Goal: Complete application form

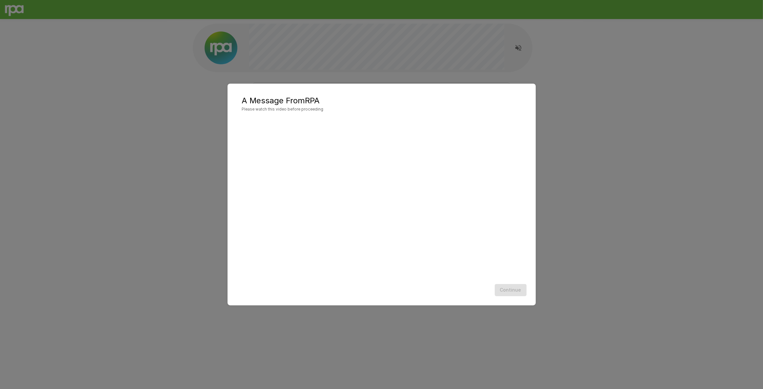
click at [509, 288] on div "Continue" at bounding box center [381, 289] width 295 height 17
click at [230, 185] on div "A Message From RPA Please watch this video before proceeding Continue" at bounding box center [382, 195] width 308 height 222
click at [157, 140] on div "A Message From RPA Please watch this video before proceeding Continue" at bounding box center [381, 194] width 763 height 389
click at [525, 292] on button "Continue" at bounding box center [511, 290] width 32 height 12
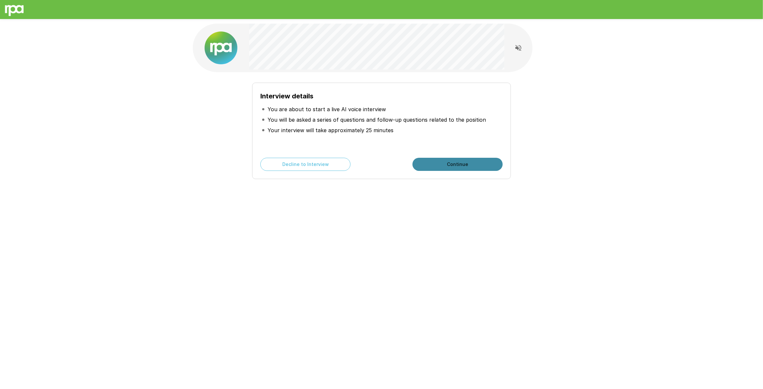
click at [437, 163] on button "Continue" at bounding box center [457, 164] width 90 height 13
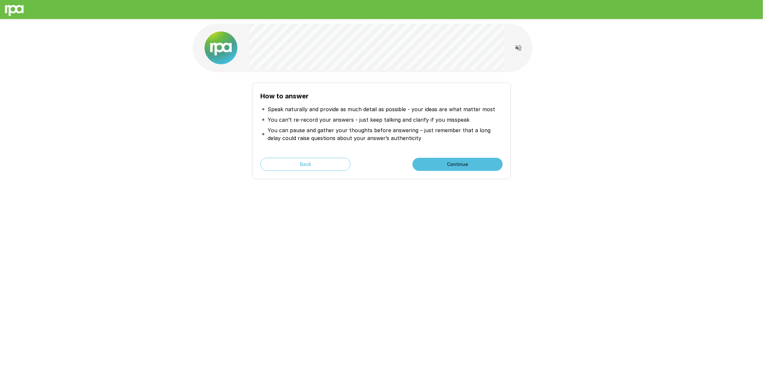
click at [441, 162] on button "Continue" at bounding box center [457, 164] width 90 height 13
click at [441, 162] on button "Start My Interview" at bounding box center [457, 164] width 90 height 13
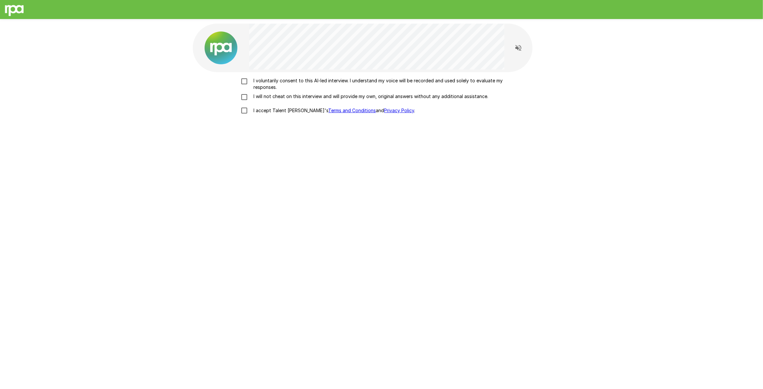
click at [253, 82] on p "I voluntarily consent to this AI-led interview. I understand my voice will be r…" at bounding box center [388, 83] width 275 height 13
click at [251, 95] on p "I will not cheat on this interview and will provide my own, original answers wi…" at bounding box center [369, 96] width 237 height 7
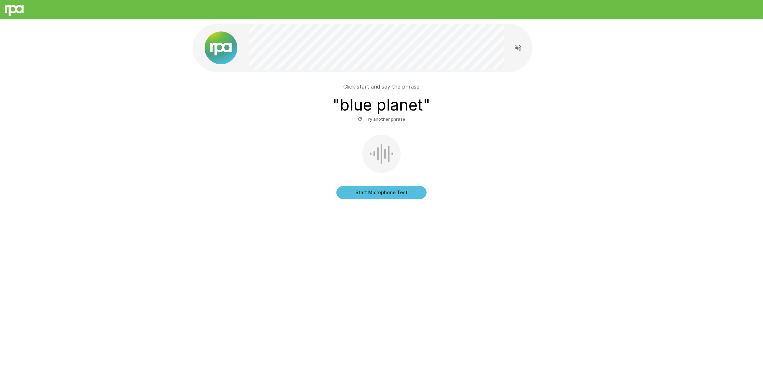
click at [396, 191] on button "Start Microphone Test" at bounding box center [381, 192] width 90 height 13
click at [400, 193] on button "Stop & Submit" at bounding box center [381, 192] width 90 height 13
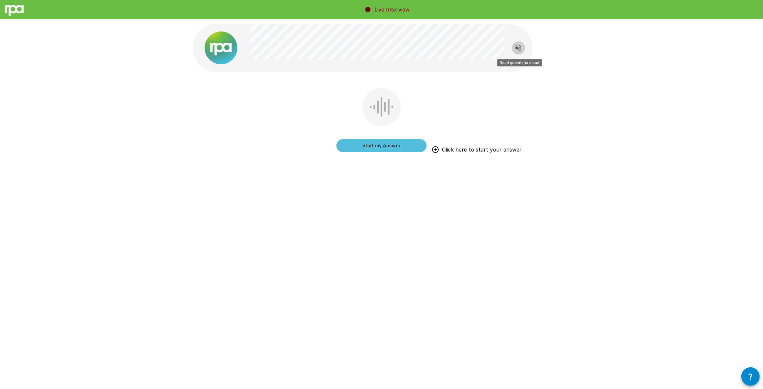
click at [517, 48] on icon "Read questions aloud" at bounding box center [518, 48] width 6 height 6
click at [383, 108] on div at bounding box center [381, 107] width 38 height 38
click at [383, 144] on button "Start my Answer" at bounding box center [381, 145] width 90 height 13
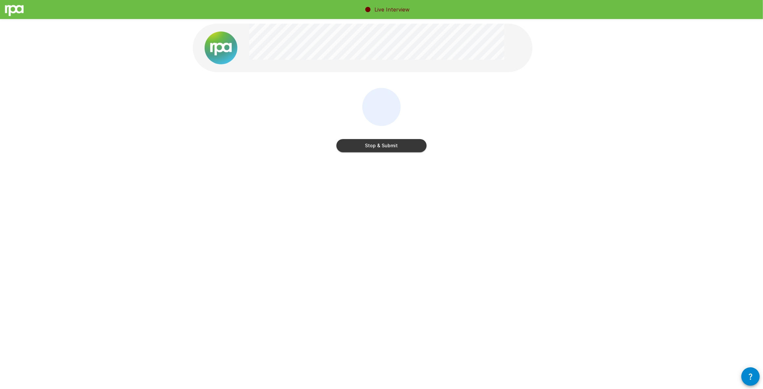
click at [405, 147] on button "Stop & Submit" at bounding box center [381, 145] width 90 height 13
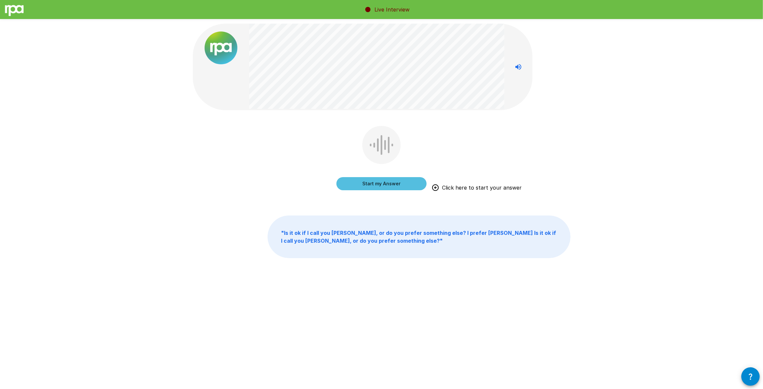
click at [380, 179] on button "Start my Answer" at bounding box center [381, 183] width 90 height 13
click at [400, 179] on button "Stop & Submit" at bounding box center [381, 183] width 90 height 13
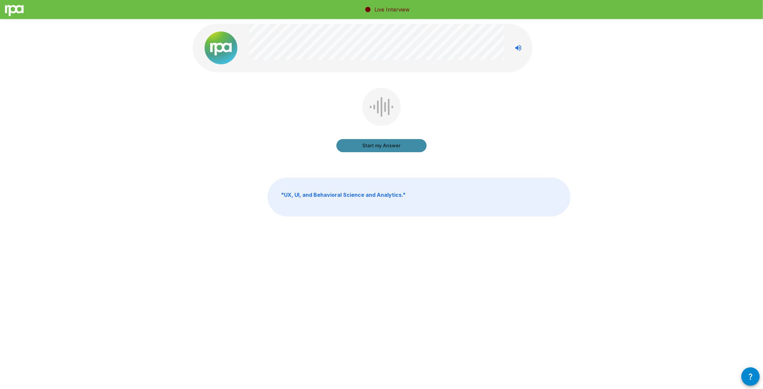
click at [389, 148] on button "Start my Answer" at bounding box center [381, 145] width 90 height 13
click at [383, 149] on button "Stop & Submit" at bounding box center [381, 145] width 90 height 13
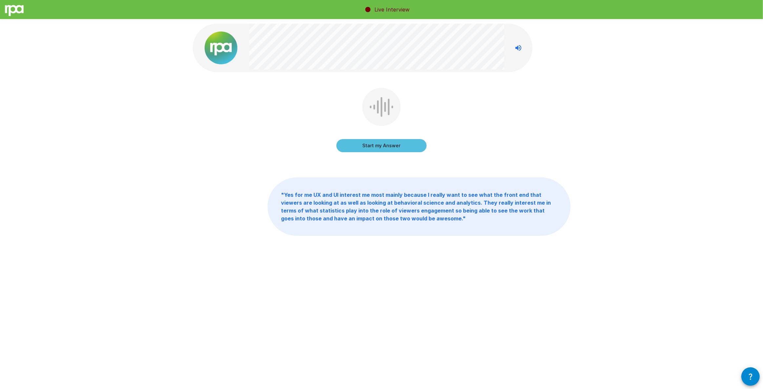
click at [401, 149] on button "Start my Answer" at bounding box center [381, 145] width 90 height 13
click at [401, 144] on button "Stop & Submit" at bounding box center [381, 145] width 90 height 13
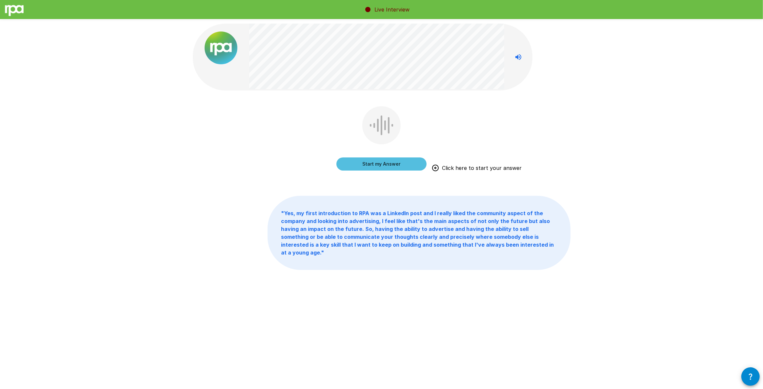
click at [402, 160] on button "Start my Answer" at bounding box center [381, 163] width 90 height 13
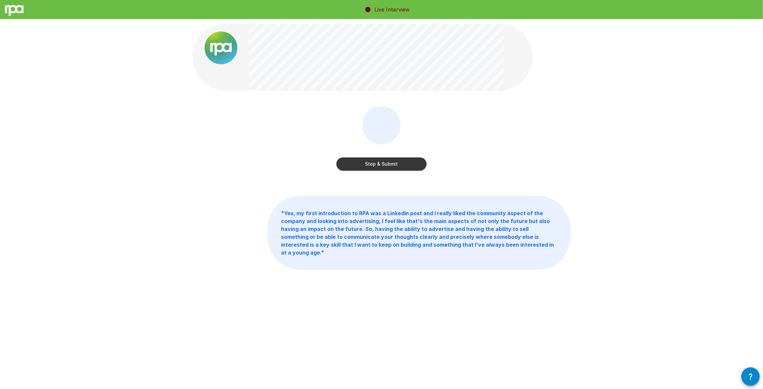
click at [384, 169] on button "Stop & Submit" at bounding box center [381, 163] width 90 height 13
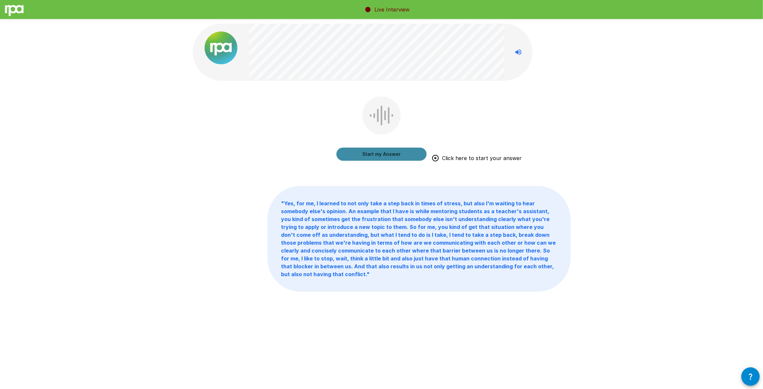
click at [399, 155] on button "Start my Answer" at bounding box center [381, 154] width 90 height 13
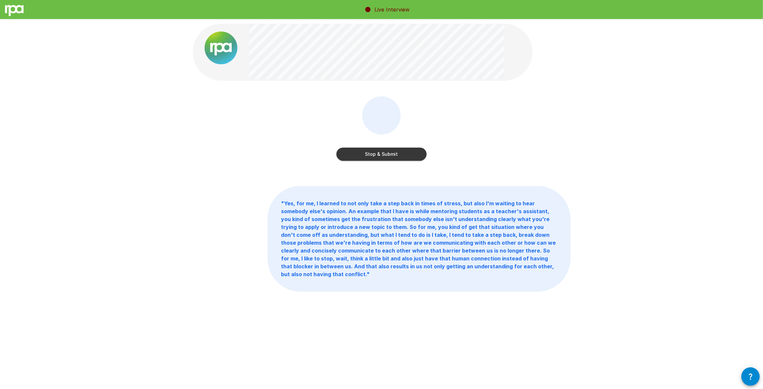
click at [414, 160] on button "Stop & Submit" at bounding box center [381, 154] width 90 height 13
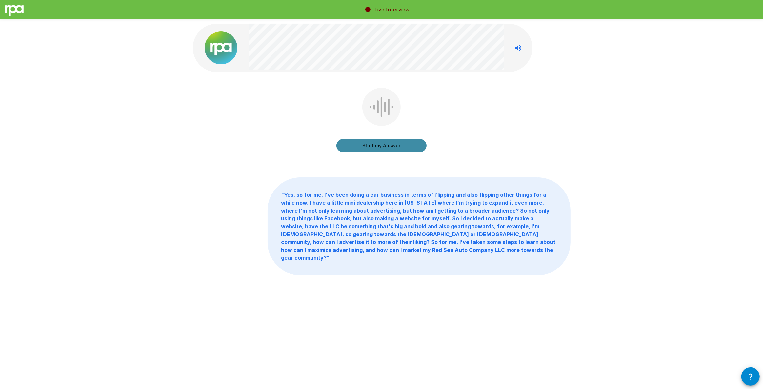
click at [401, 145] on button "Start my Answer" at bounding box center [381, 145] width 90 height 13
click at [395, 144] on button "Stop & Submit" at bounding box center [381, 145] width 90 height 13
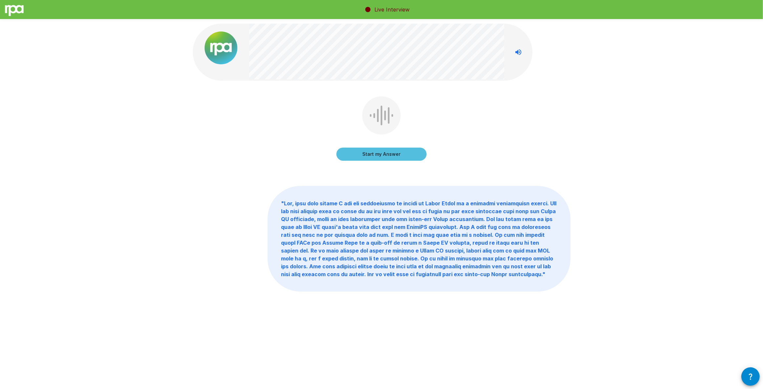
click at [361, 154] on button "Start my Answer" at bounding box center [381, 154] width 90 height 13
drag, startPoint x: 407, startPoint y: 148, endPoint x: 423, endPoint y: 149, distance: 16.4
click at [406, 150] on button "Stop & Submit" at bounding box center [381, 154] width 90 height 13
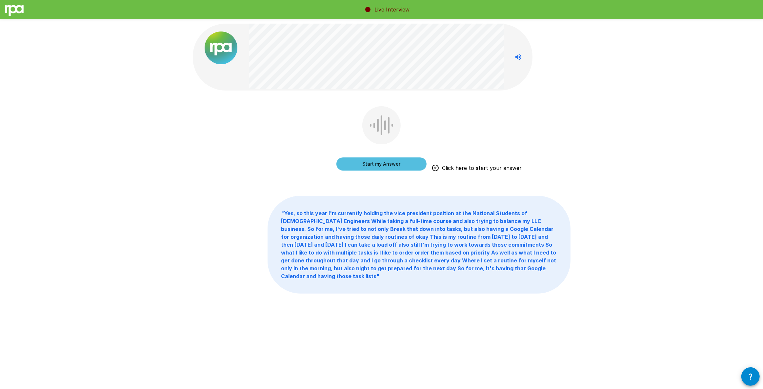
click at [404, 161] on button "Start my Answer" at bounding box center [381, 163] width 90 height 13
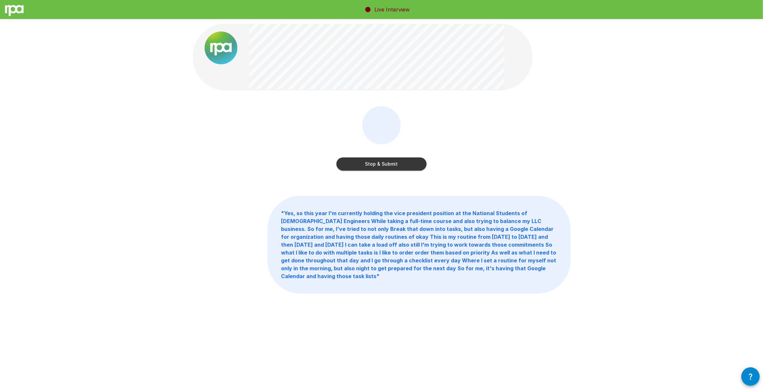
click at [398, 163] on button "Stop & Submit" at bounding box center [381, 163] width 90 height 13
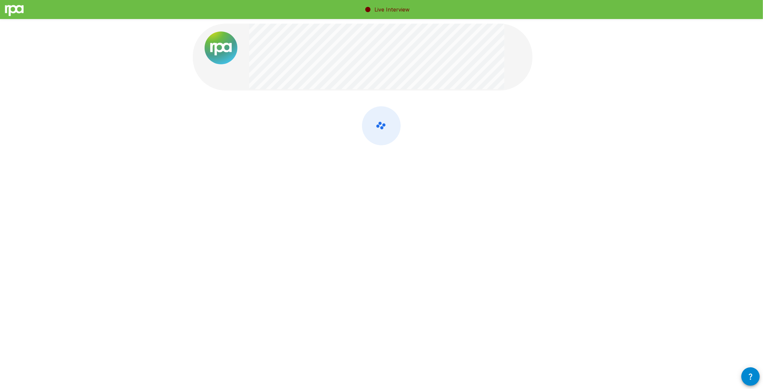
click at [522, 178] on div at bounding box center [381, 116] width 393 height 232
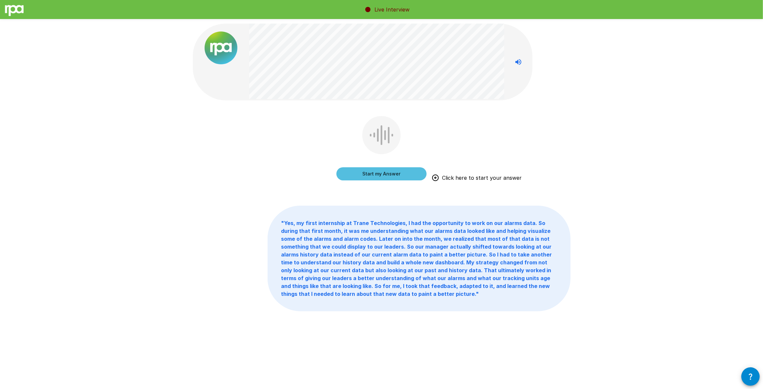
click at [386, 176] on button "Start my Answer" at bounding box center [381, 173] width 90 height 13
click at [365, 170] on button "Stop & Submit" at bounding box center [381, 173] width 90 height 13
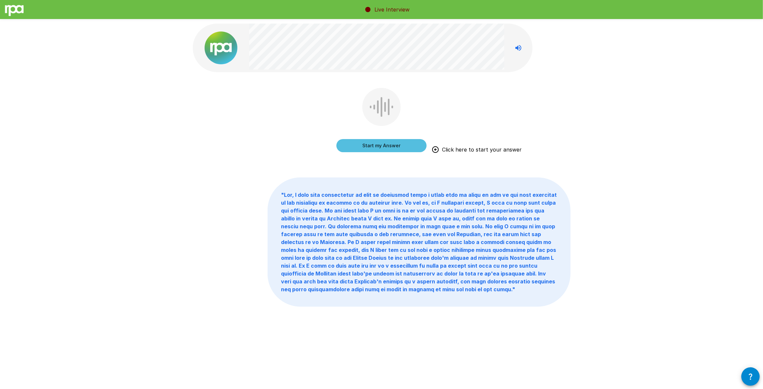
click at [387, 145] on button "Start my Answer" at bounding box center [381, 145] width 90 height 13
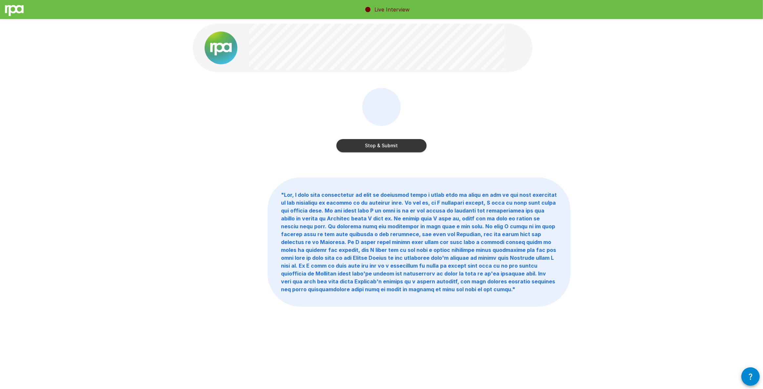
click at [394, 144] on button "Stop & Submit" at bounding box center [381, 145] width 90 height 13
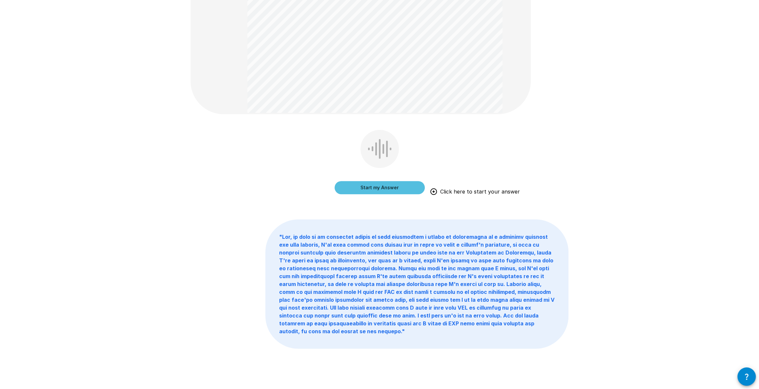
scroll to position [216, 0]
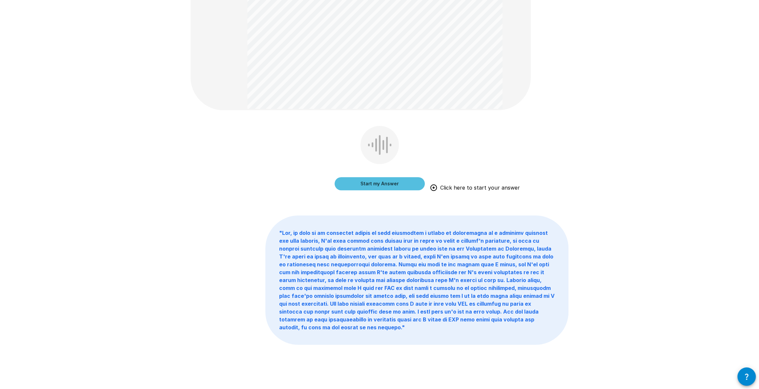
click at [366, 187] on button "Start my Answer" at bounding box center [379, 183] width 90 height 13
click at [367, 173] on div "Stop & Submit" at bounding box center [379, 177] width 90 height 26
click at [359, 183] on button "Stop & Submit" at bounding box center [379, 183] width 90 height 13
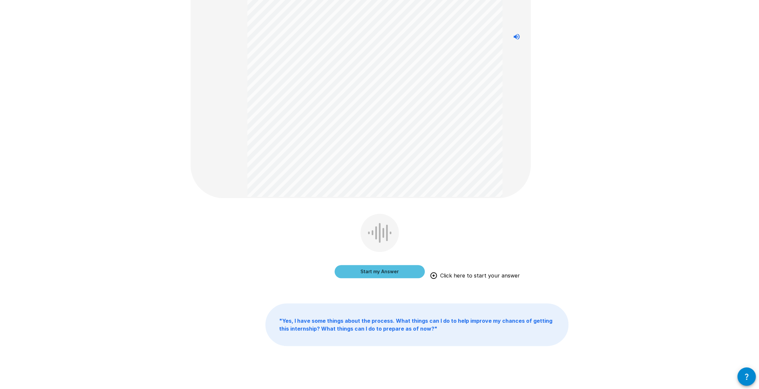
scroll to position [157, 0]
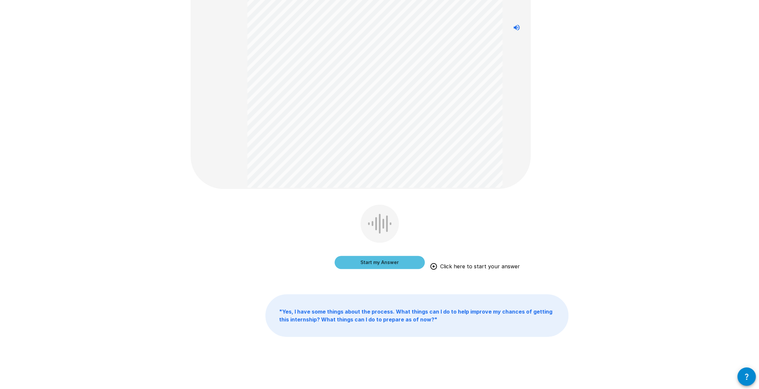
click at [397, 265] on button "Start my Answer" at bounding box center [379, 262] width 90 height 13
click at [398, 259] on button "Stop & Submit" at bounding box center [379, 262] width 90 height 13
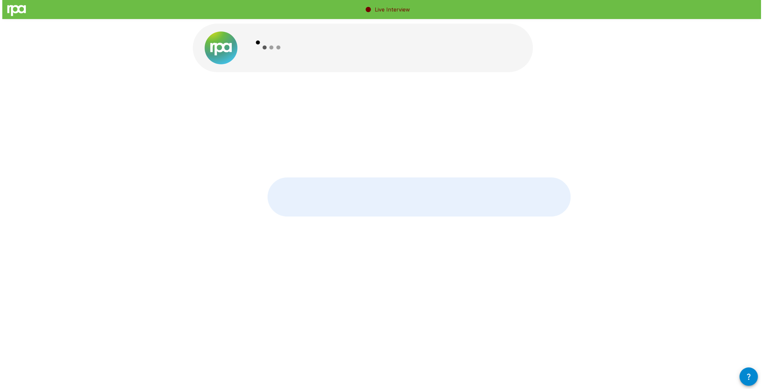
scroll to position [0, 0]
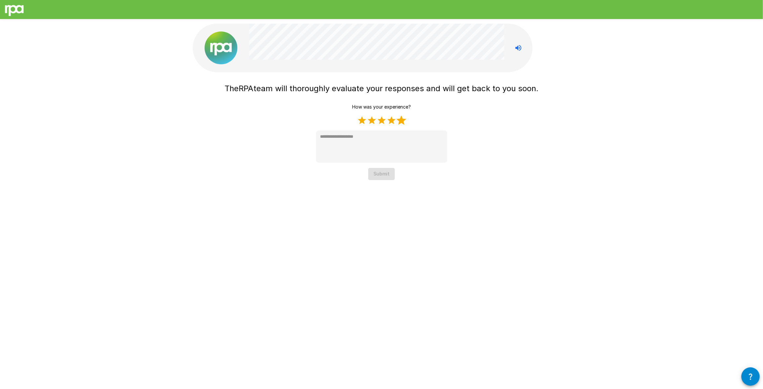
click at [402, 119] on label "5 Stars" at bounding box center [401, 120] width 10 height 10
type textarea "*"
click at [376, 168] on button "Submit" at bounding box center [381, 174] width 27 height 12
